Goal: Task Accomplishment & Management: Use online tool/utility

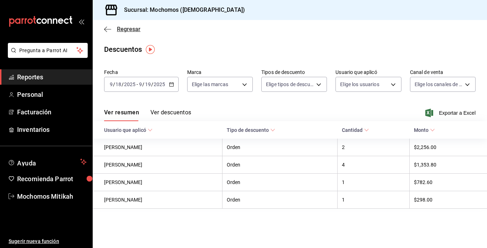
click at [108, 28] on icon "button" at bounding box center [107, 29] width 7 height 6
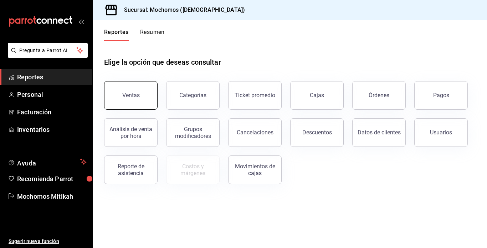
click at [148, 97] on button "Ventas" at bounding box center [130, 95] width 53 height 29
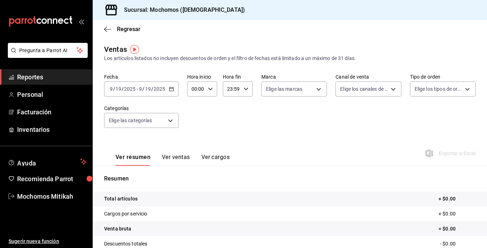
click at [172, 88] on icon "button" at bounding box center [171, 88] width 5 height 5
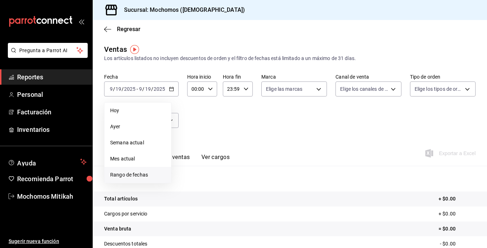
click at [142, 177] on span "Rango de fechas" at bounding box center [137, 174] width 55 height 7
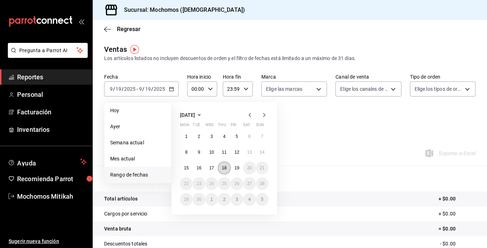
click at [221, 172] on button "18" at bounding box center [224, 167] width 12 height 13
click at [236, 172] on button "19" at bounding box center [237, 167] width 12 height 13
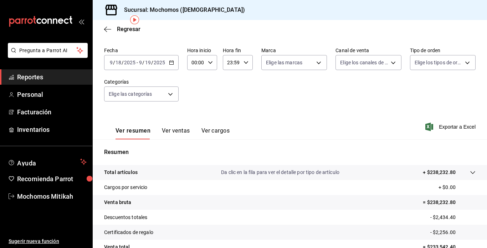
scroll to position [30, 0]
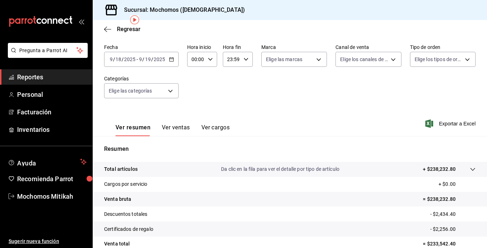
click at [209, 57] on icon "button" at bounding box center [210, 59] width 5 height 5
drag, startPoint x: 195, startPoint y: 81, endPoint x: 193, endPoint y: 116, distance: 34.4
click at [193, 116] on div "00 01 02 03 04 05 06 07 08 09 10 11 12 13 14 15 16 17 18 19 20 21 22 23" at bounding box center [194, 97] width 15 height 57
click at [193, 116] on span "03" at bounding box center [194, 115] width 3 height 6
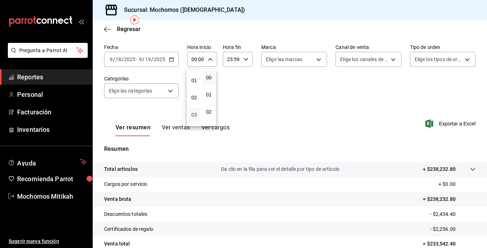
type input "03:00"
click at [434, 125] on div at bounding box center [243, 124] width 487 height 248
click at [441, 120] on span "Exportar a Excel" at bounding box center [451, 123] width 49 height 9
click at [116, 27] on span "Regresar" at bounding box center [122, 29] width 36 height 7
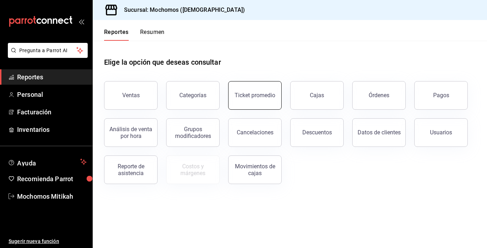
click at [247, 89] on button "Ticket promedio" at bounding box center [254, 95] width 53 height 29
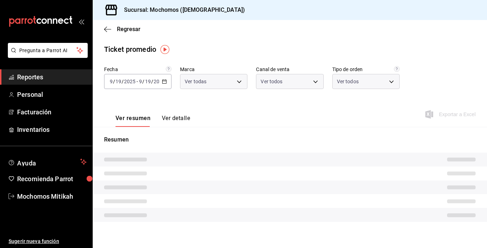
type input "d0e5f648-281b-433d-bf08-9501e0541b8c"
type input "PARROT,UBER_EATS,RAPPI,DIDI_FOOD,ONLINE"
type input "cc440b54-242b-418e-867f-ce57fb098104,EXTERNAL,95b7c8a9-84d2-4e3b-995f-2f2c21fa6…"
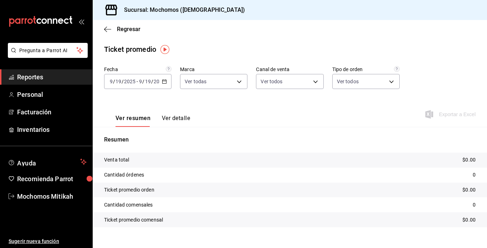
click at [164, 83] on icon "button" at bounding box center [164, 81] width 5 height 5
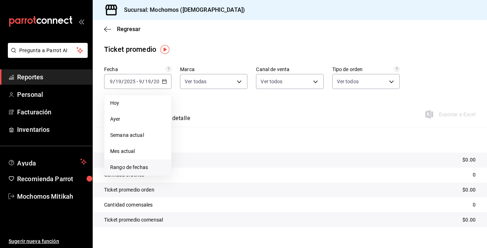
click at [132, 165] on span "Rango de fechas" at bounding box center [137, 166] width 55 height 7
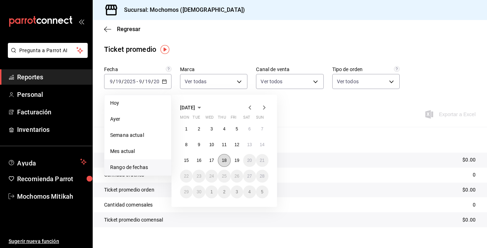
click at [225, 159] on abbr "18" at bounding box center [224, 160] width 5 height 5
click at [235, 160] on abbr "19" at bounding box center [237, 160] width 5 height 5
